Goal: Task Accomplishment & Management: Manage account settings

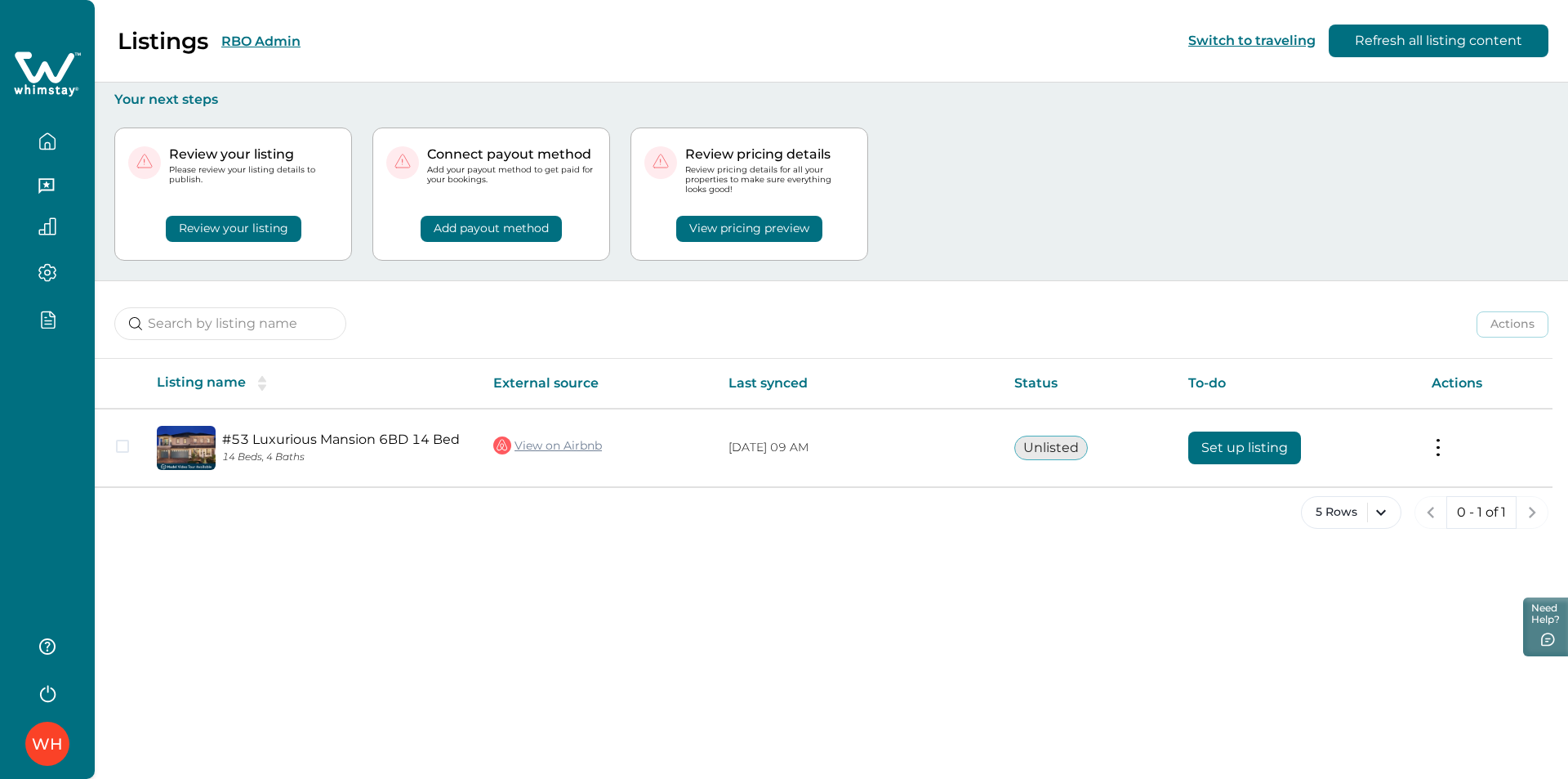
click at [33, 699] on button "button" at bounding box center [47, 692] width 65 height 33
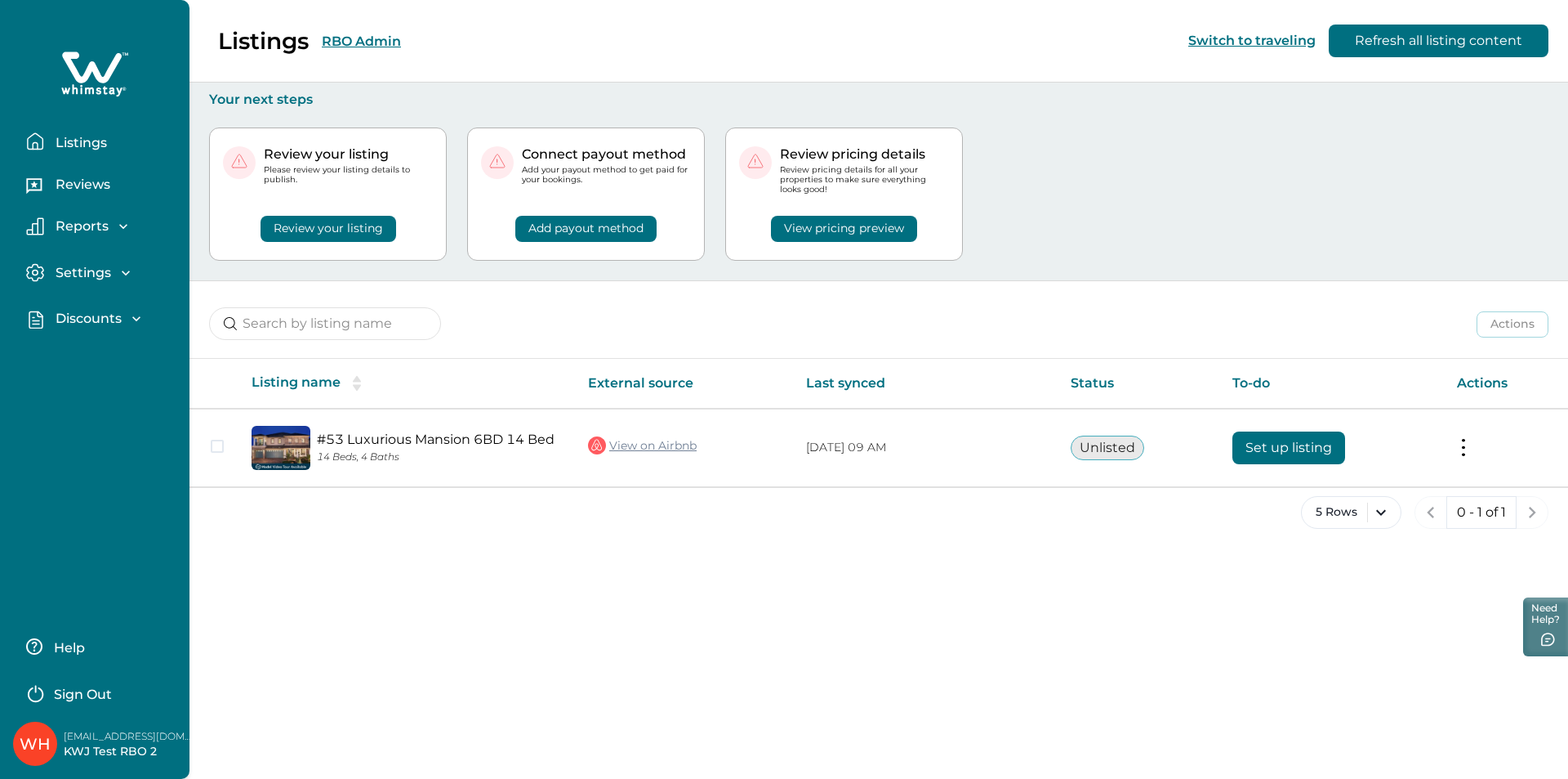
click at [110, 686] on p "Sign Out" at bounding box center [83, 694] width 58 height 16
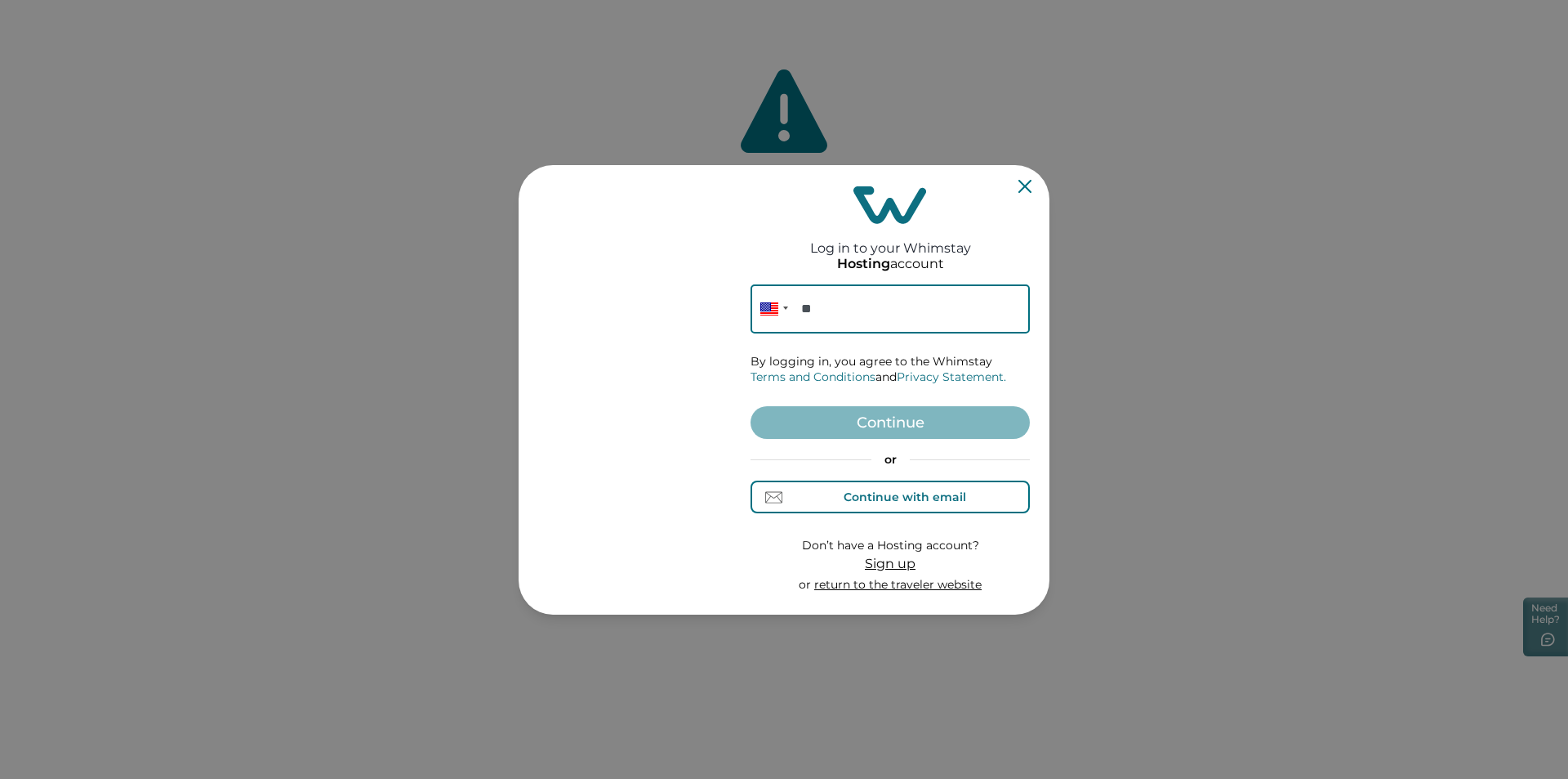
click at [894, 493] on div "Continue with email" at bounding box center [905, 496] width 122 height 13
click at [840, 305] on input at bounding box center [890, 308] width 279 height 49
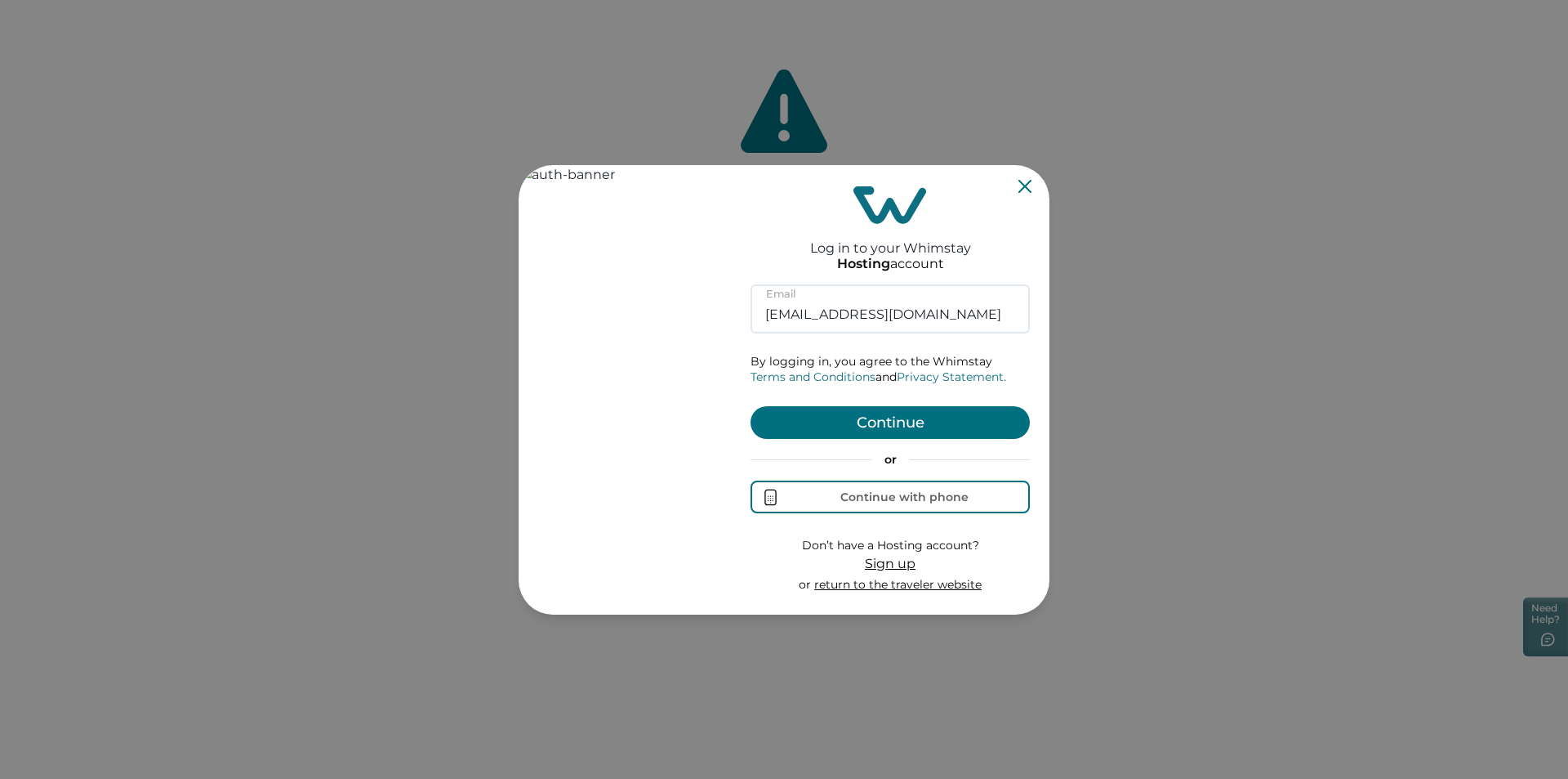
type input "rbo62@yopmail.com"
click at [930, 422] on button "Continue" at bounding box center [890, 422] width 279 height 33
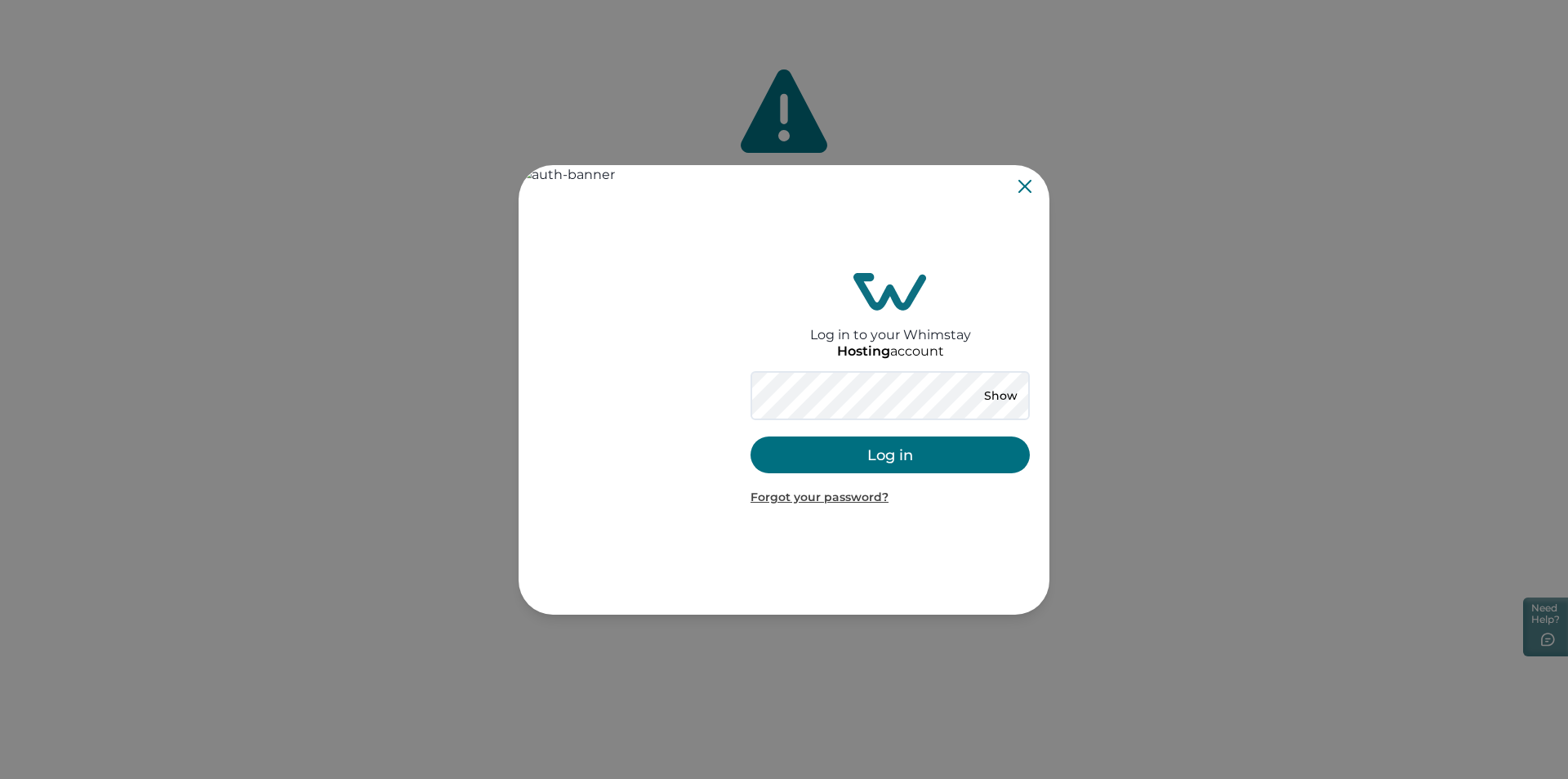
click at [874, 457] on button "Log in" at bounding box center [890, 454] width 279 height 37
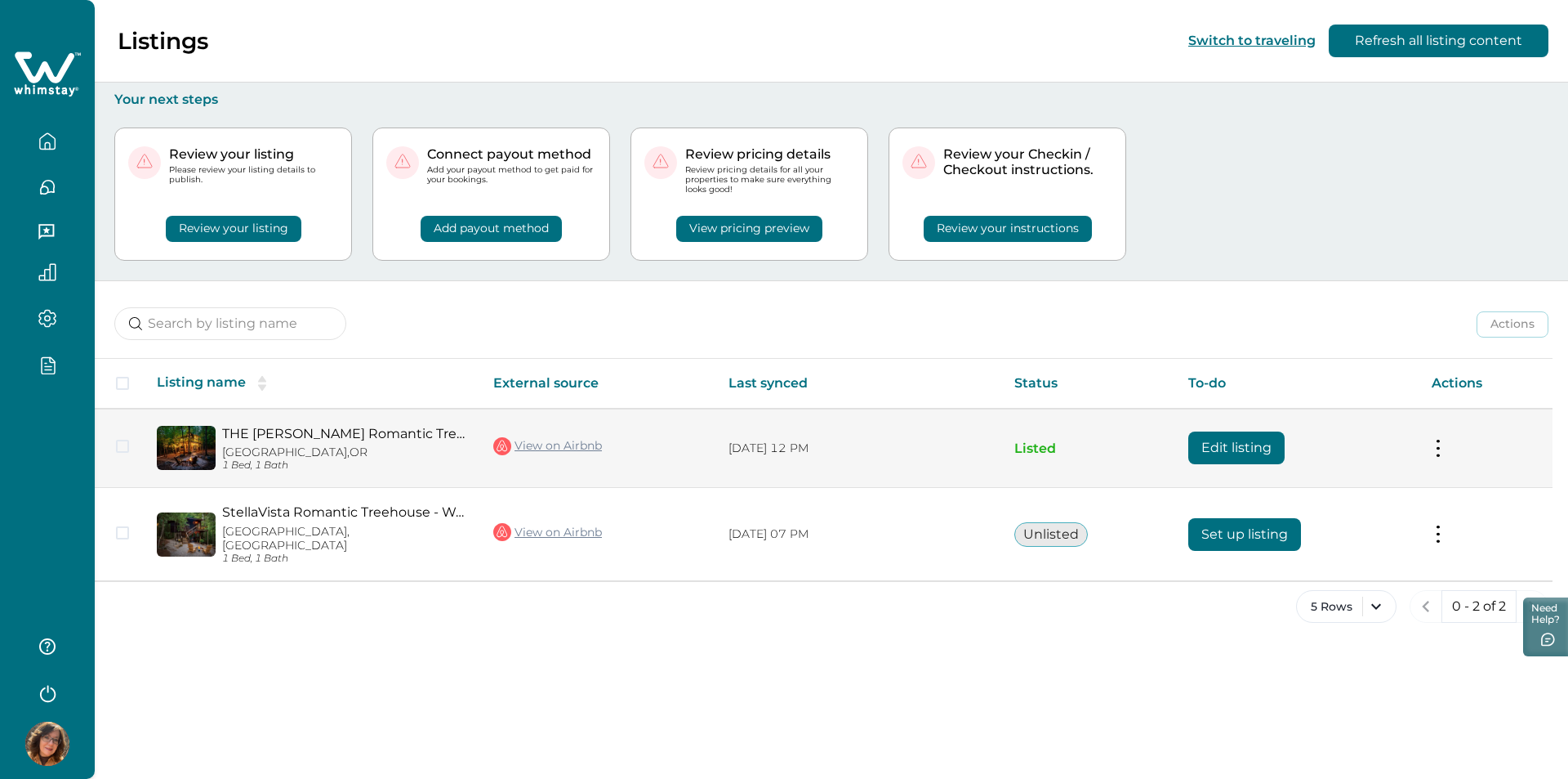
click at [1210, 443] on button "Edit listing" at bounding box center [1237, 448] width 96 height 33
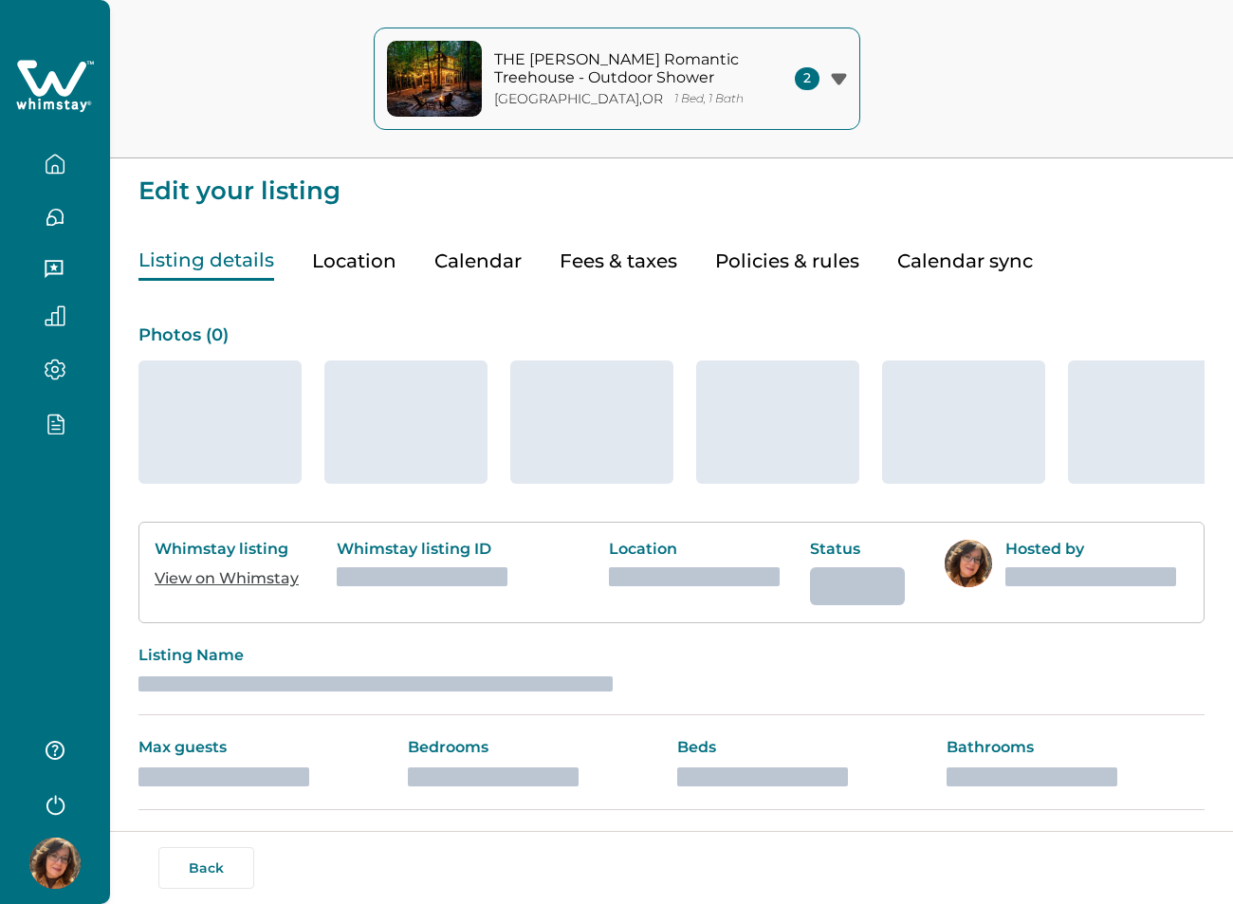
click at [583, 263] on button "Fees & taxes" at bounding box center [618, 261] width 118 height 39
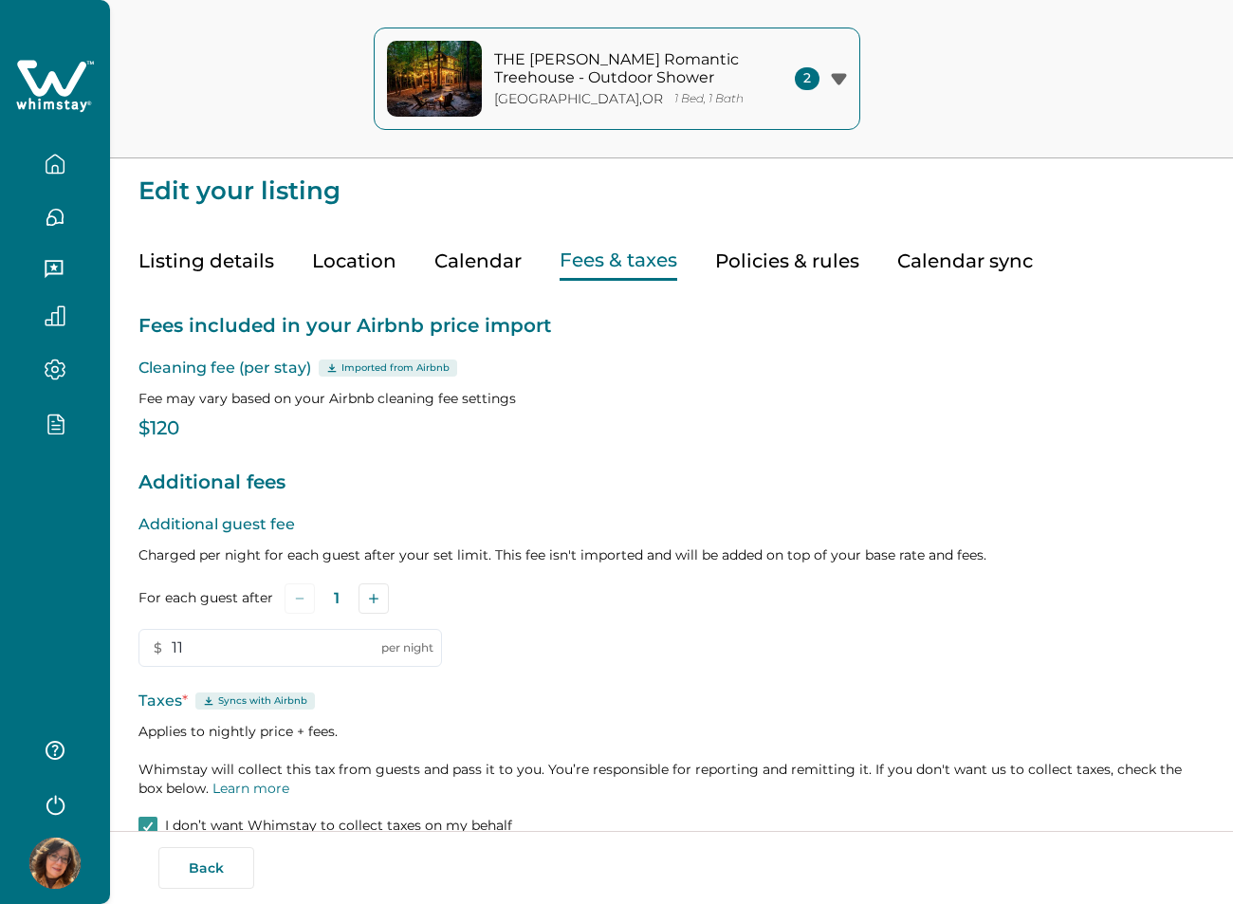
type input "11"
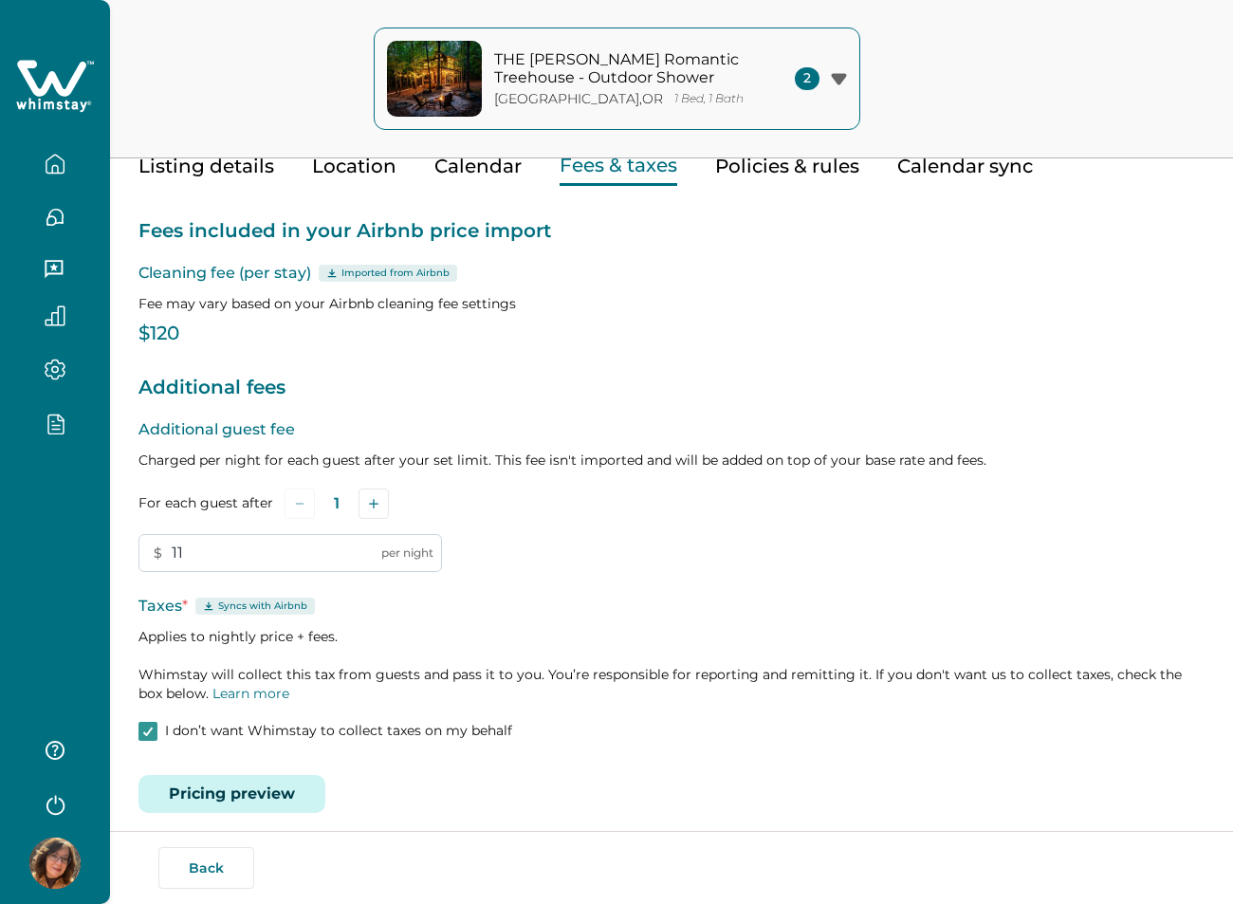
scroll to position [110, 0]
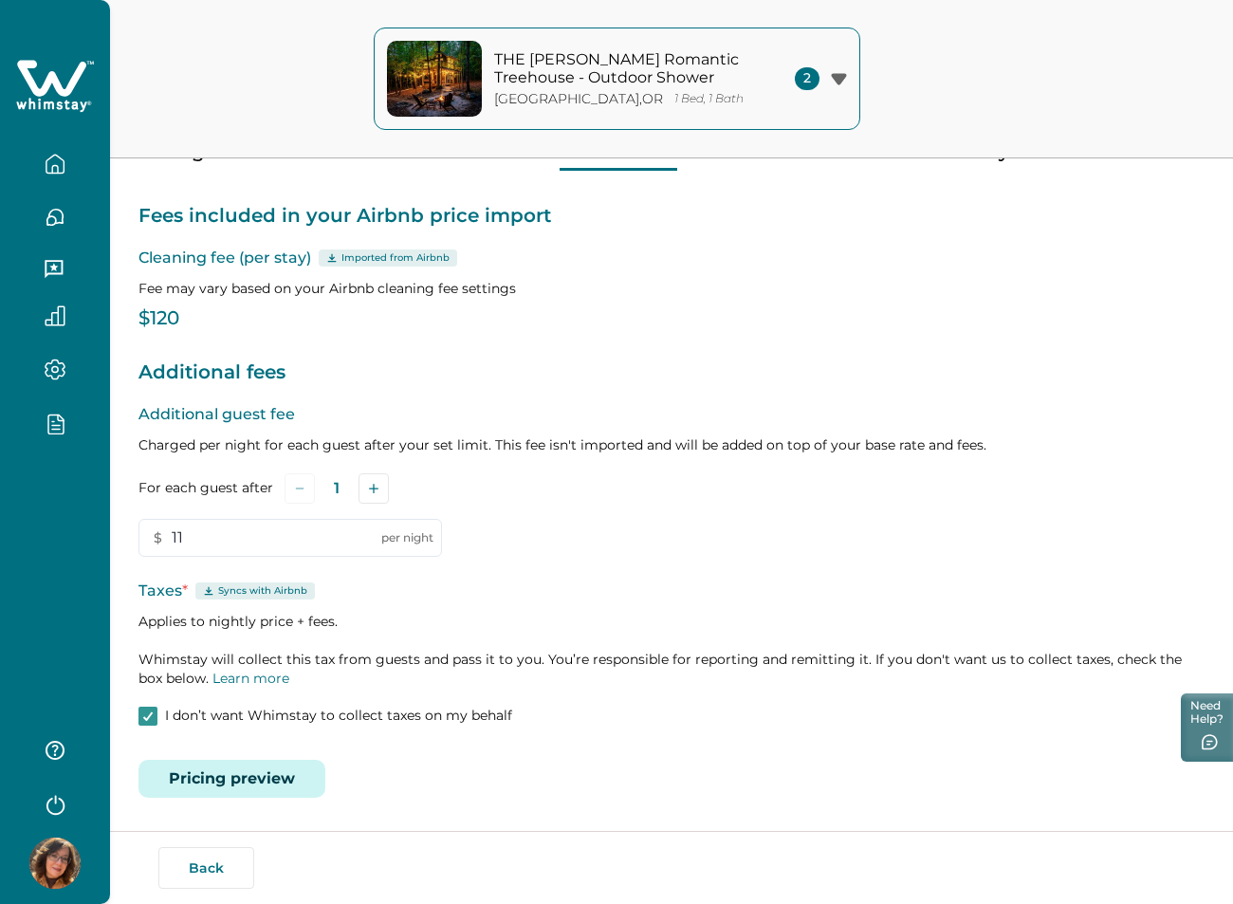
click at [233, 775] on button "Pricing preview" at bounding box center [231, 778] width 187 height 38
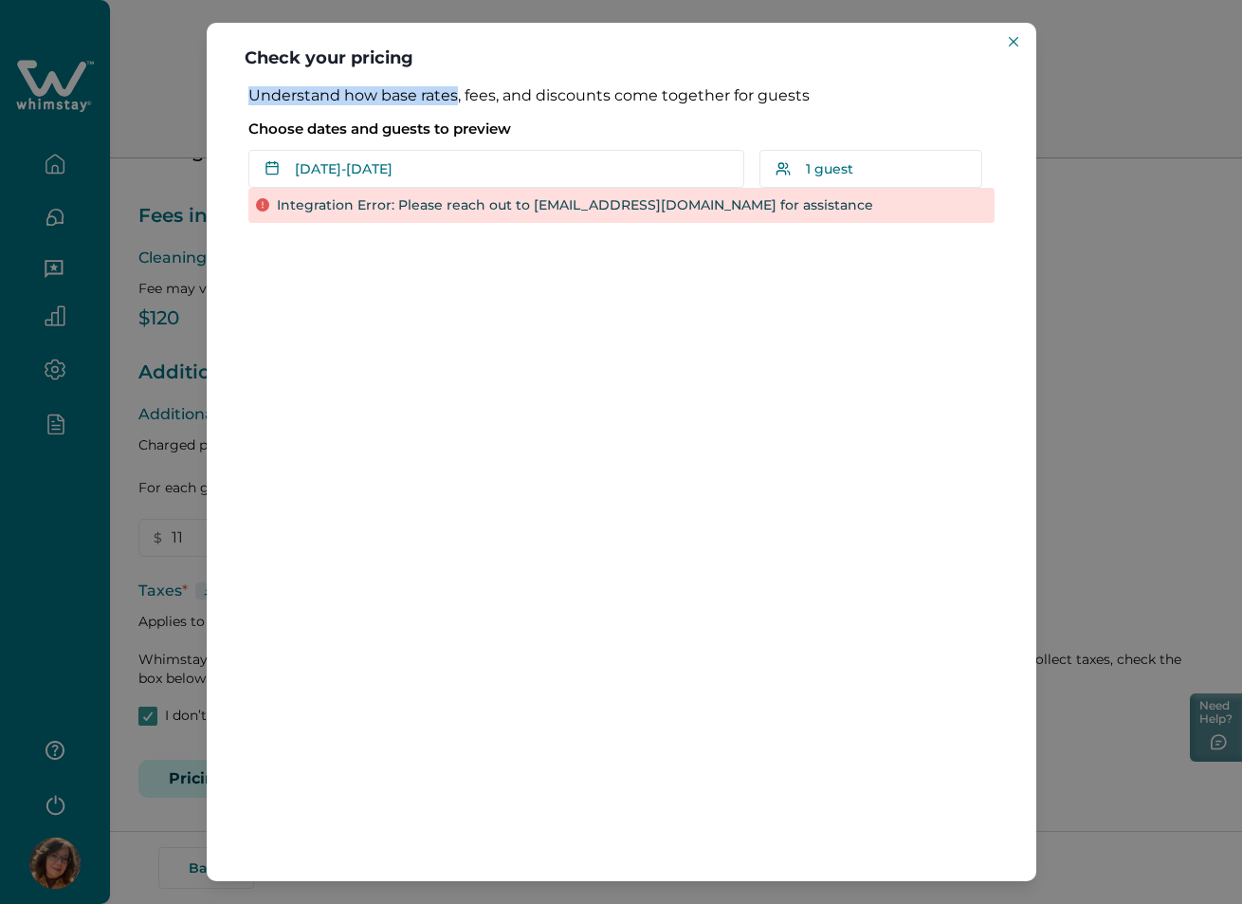
drag, startPoint x: 453, startPoint y: 94, endPoint x: 253, endPoint y: 97, distance: 200.1
click at [253, 97] on p "Understand how base rates, fees, and discounts come together for guests" at bounding box center [621, 95] width 746 height 19
click at [1075, 317] on div "Check your pricing Understand how base rates, fees, and discounts come together…" at bounding box center [621, 452] width 1242 height 904
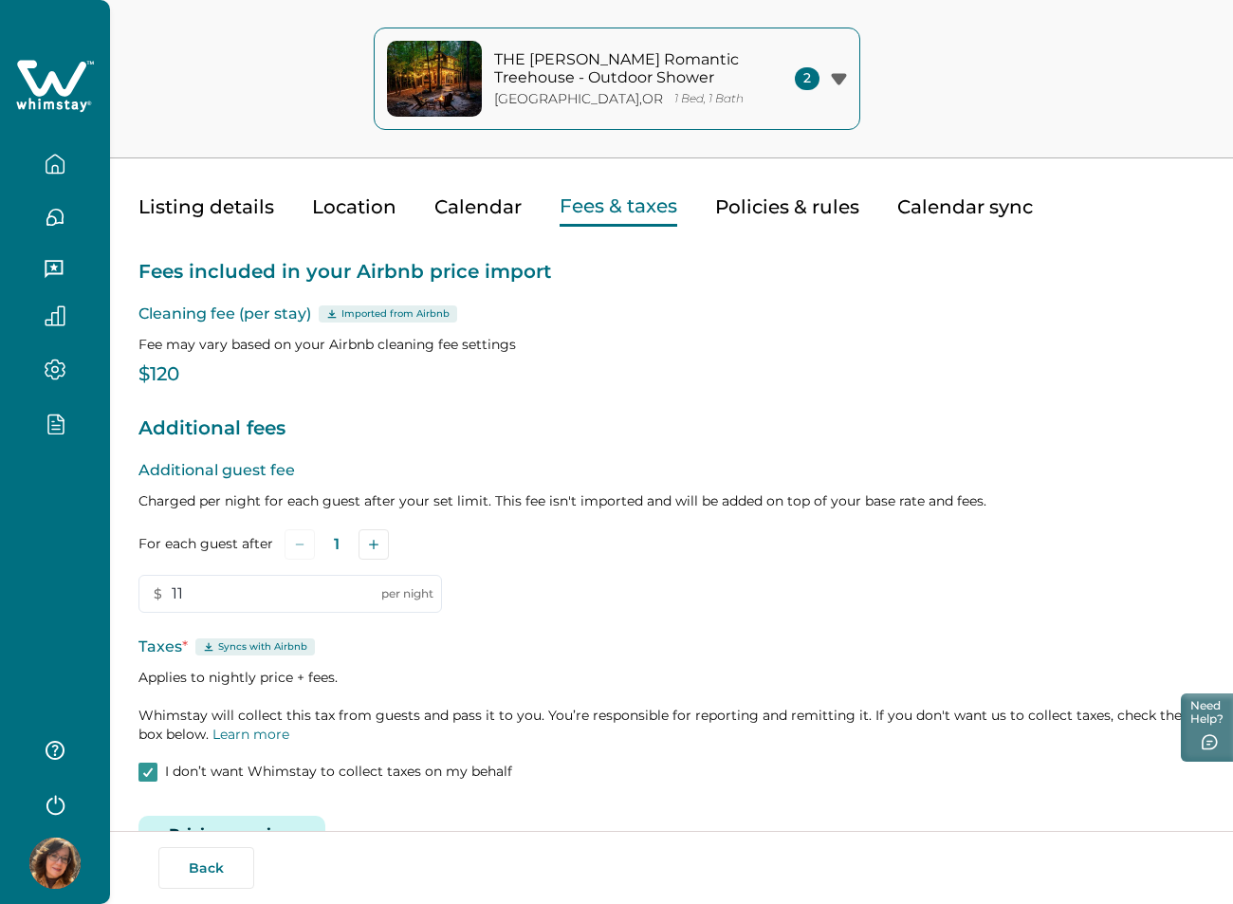
scroll to position [0, 0]
